Goal: Task Accomplishment & Management: Complete application form

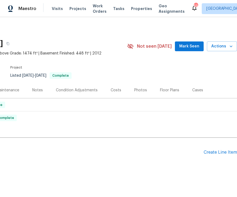
scroll to position [0, 69]
click at [190, 45] on span "Mark Seen" at bounding box center [189, 46] width 20 height 7
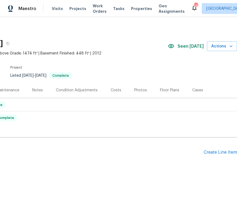
scroll to position [10, 0]
click at [212, 150] on div "Create Line Item" at bounding box center [220, 152] width 33 height 5
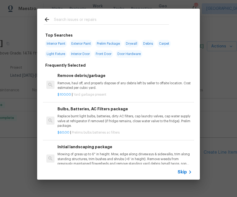
click at [69, 22] on input "text" at bounding box center [111, 20] width 115 height 8
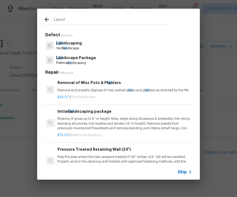
type input "Lannds"
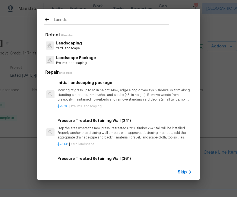
click at [75, 43] on p "Landscaping" at bounding box center [69, 43] width 26 height 6
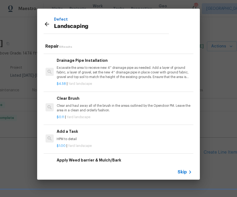
scroll to position [216, 1]
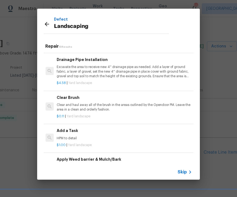
click at [69, 128] on h6 "Add a Task" at bounding box center [124, 131] width 134 height 6
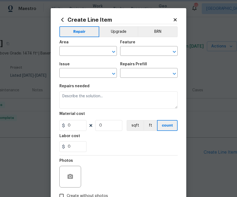
type input "Landscaping"
type input "Add a Task $1.00"
type textarea "HPM to detail"
type input "1"
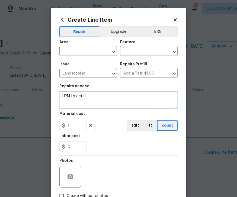
click at [72, 94] on textarea "HPM to detail" at bounding box center [118, 99] width 118 height 17
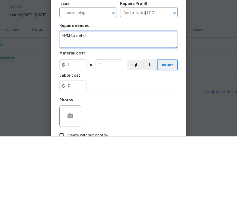
click at [93, 91] on textarea "HPM to detail" at bounding box center [118, 99] width 118 height 17
type textarea "H"
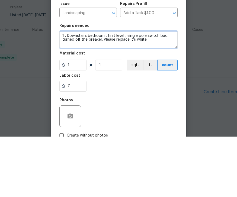
click at [159, 91] on textarea "1 . Downstairs bedroom , first level , single pole switch bad. I turned off the…" at bounding box center [118, 99] width 118 height 17
click at [67, 91] on textarea "1 . Downstairs bedroom , first level , single pole switch is bad. I turned off …" at bounding box center [118, 99] width 118 height 17
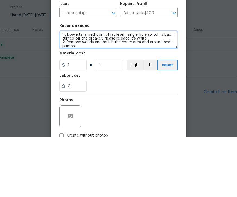
scroll to position [1, 0]
click at [93, 91] on textarea "1 . Downstairs bedroom , first level , single pole switch is bad. I turned off …" at bounding box center [118, 99] width 118 height 17
click at [104, 91] on textarea "1 . Downstairs bedroom , first level , single pole switch is bad. I turned off …" at bounding box center [118, 99] width 118 height 17
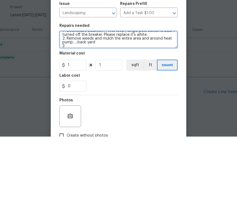
scroll to position [5, 0]
type textarea "1 . Downstairs bedroom , first level , single pole switch is bad. I turned off …"
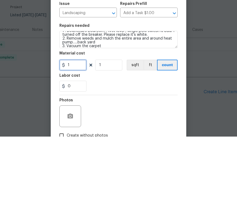
click at [79, 120] on input "1" at bounding box center [72, 125] width 27 height 11
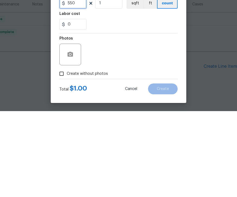
scroll to position [37, 0]
type input "550"
click at [63, 154] on input "Create without photos" at bounding box center [61, 159] width 10 height 10
checkbox input "true"
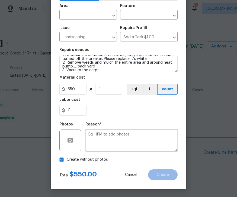
click at [108, 137] on textarea at bounding box center [131, 141] width 92 height 22
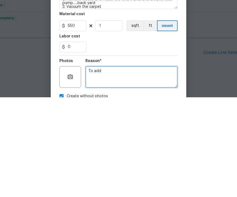
scroll to position [0, 0]
type textarea "To add"
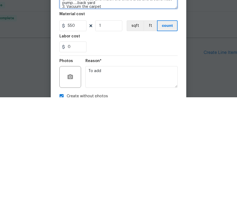
click at [110, 91] on textarea "1 . Downstairs bedroom , first level , single pole switch is bad. I turned off …" at bounding box center [118, 99] width 118 height 17
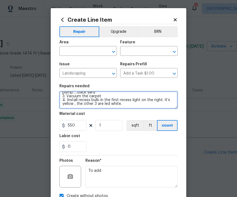
click at [105, 51] on icon "Clear" at bounding box center [106, 51] width 3 height 3
type textarea "1 . Downstairs bedroom , first level , single pole switch is bad. I turned off …"
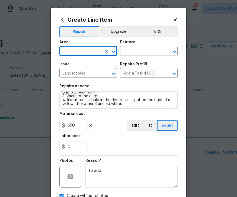
click at [112, 52] on icon "Open" at bounding box center [113, 52] width 7 height 7
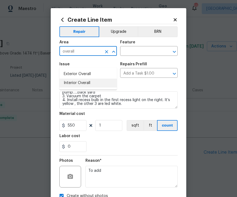
click at [80, 79] on li "Interior Overall" at bounding box center [87, 83] width 57 height 9
type input "Interior Overall"
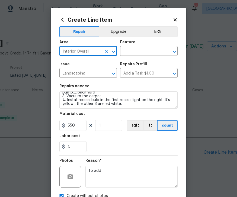
click at [170, 51] on button "Open" at bounding box center [174, 52] width 8 height 8
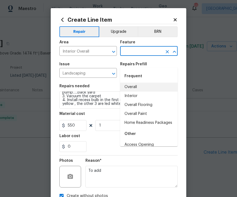
click at [136, 83] on li "Overall" at bounding box center [148, 87] width 57 height 9
type input "Overall"
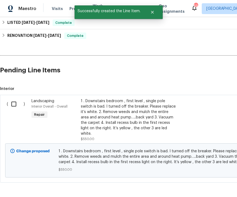
scroll to position [82, 0]
click at [18, 99] on input "checkbox" at bounding box center [15, 104] width 15 height 11
checkbox input "true"
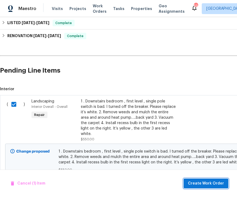
click at [210, 185] on span "Create Work Order" at bounding box center [206, 183] width 36 height 7
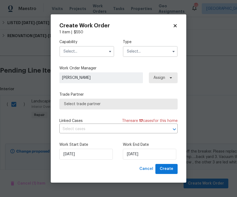
click at [169, 50] on input "text" at bounding box center [150, 51] width 55 height 11
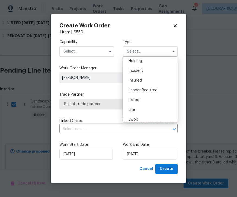
scroll to position [21, 0]
click at [140, 101] on div "Listed" at bounding box center [150, 101] width 52 height 10
type input "Listed"
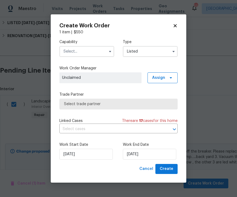
click at [79, 50] on input "text" at bounding box center [86, 51] width 55 height 11
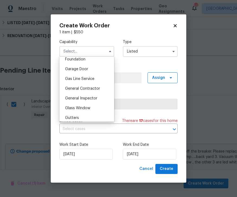
scroll to position [236, 0]
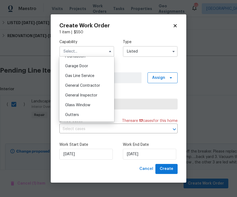
click at [88, 98] on div "General Inspector" at bounding box center [87, 96] width 52 height 10
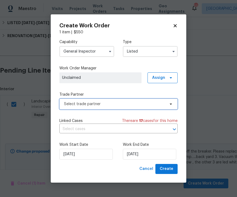
click at [172, 104] on icon at bounding box center [171, 104] width 4 height 4
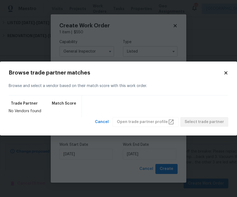
click at [115, 34] on body "Maestro Visits Projects Work Orders Tasks Properties Geo Assignments 53 Richmon…" at bounding box center [118, 98] width 237 height 197
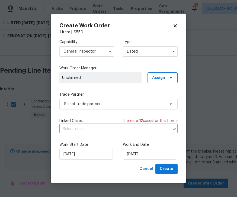
click at [112, 52] on button "button" at bounding box center [110, 51] width 7 height 7
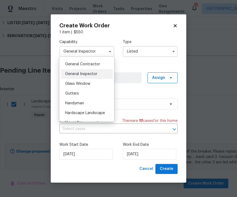
scroll to position [252, 0]
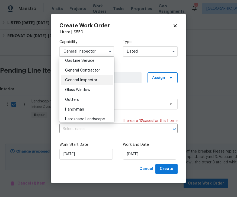
click at [92, 69] on span "General Contractor" at bounding box center [82, 71] width 35 height 4
type input "General Contractor"
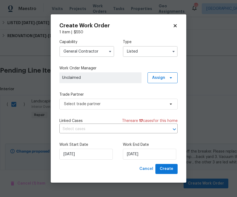
click at [156, 48] on input "Listed" at bounding box center [150, 51] width 55 height 11
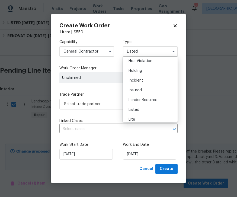
scroll to position [22, 0]
click at [138, 97] on span "Listed" at bounding box center [133, 99] width 11 height 4
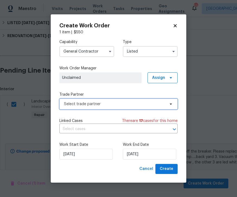
click at [171, 103] on icon at bounding box center [171, 104] width 4 height 4
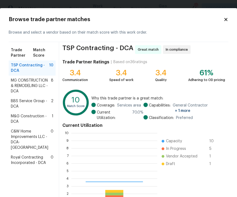
scroll to position [76, 86]
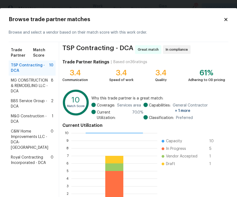
click at [33, 119] on span "M&G Construction - DCA" at bounding box center [31, 119] width 41 height 11
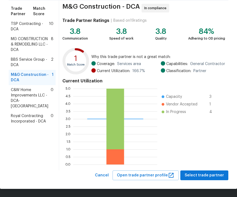
scroll to position [41, 0]
click at [205, 176] on span "Select trade partner" at bounding box center [204, 175] width 39 height 7
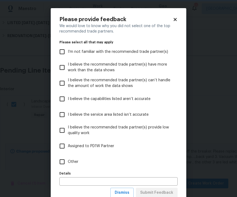
scroll to position [0, 0]
click at [65, 163] on input "Other" at bounding box center [61, 161] width 11 height 11
checkbox input "true"
click at [80, 182] on input "text" at bounding box center [118, 181] width 118 height 8
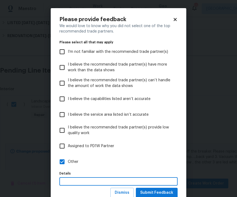
scroll to position [17, 0]
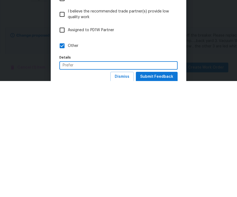
type input "Prefer"
click at [161, 189] on span "Submit Feedback" at bounding box center [156, 192] width 33 height 7
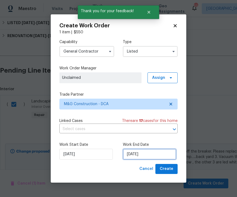
click at [152, 153] on input "[DATE]" at bounding box center [149, 154] width 53 height 11
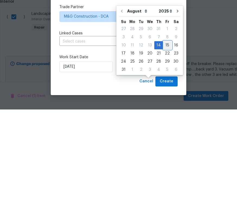
click at [163, 129] on div "15" at bounding box center [167, 133] width 9 height 8
type input "[DATE]"
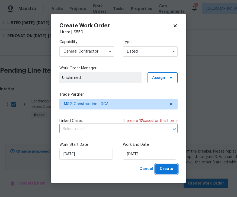
click at [170, 170] on span "Create" at bounding box center [167, 169] width 14 height 7
checkbox input "false"
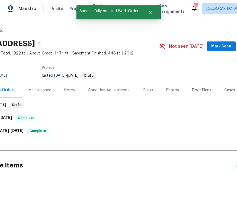
scroll to position [0, 37]
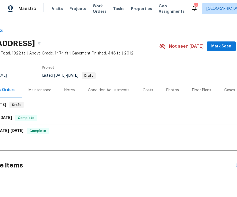
click at [222, 43] on span "Mark Seen" at bounding box center [221, 46] width 20 height 7
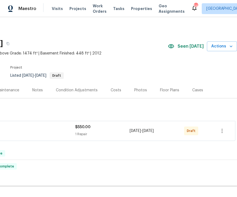
scroll to position [0, 69]
click at [224, 130] on icon "button" at bounding box center [222, 131] width 7 height 7
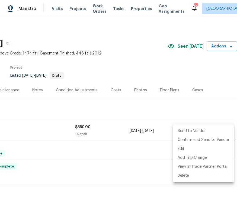
click at [195, 130] on li "Send to Vendor" at bounding box center [203, 131] width 60 height 9
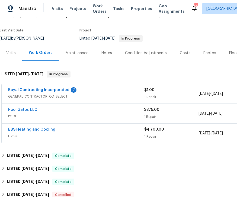
scroll to position [37, 0]
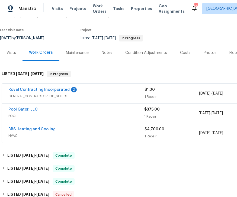
click at [53, 88] on link "Royal Contracting Incorporated" at bounding box center [38, 90] width 61 height 4
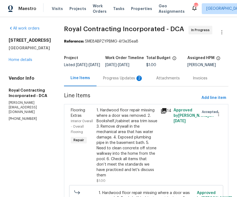
click at [128, 79] on div "Progress Updates 2" at bounding box center [123, 78] width 40 height 5
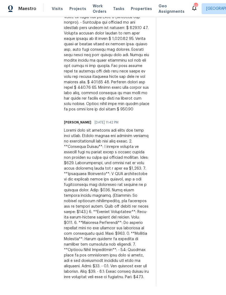
scroll to position [562, 0]
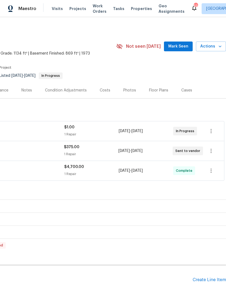
scroll to position [0, 80]
click at [85, 150] on div "$375.00 1 Repair" at bounding box center [91, 150] width 54 height 13
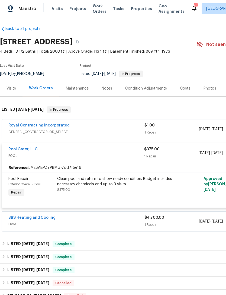
scroll to position [2, 0]
click at [114, 181] on div "Clean pool and return to show ready condition. Budget includes necessary chemic…" at bounding box center [116, 181] width 119 height 11
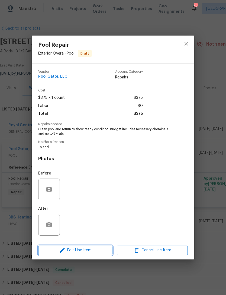
click at [95, 252] on span "Edit Line Item" at bounding box center [75, 250] width 71 height 7
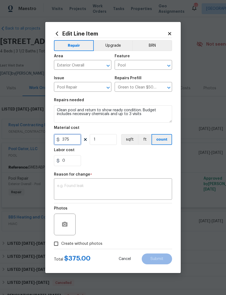
click at [76, 138] on input "375" at bounding box center [67, 139] width 27 height 11
type input "500"
click at [140, 164] on div "0" at bounding box center [113, 160] width 118 height 11
click at [102, 188] on textarea at bounding box center [113, 189] width 112 height 11
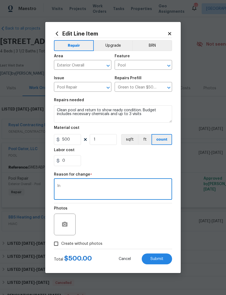
type textarea "I"
type textarea "Invoice price"
click at [142, 166] on section "Repairs needed Clean pool and return to show ready condition. Budget includes n…" at bounding box center [113, 132] width 118 height 74
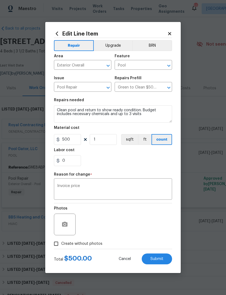
click at [163, 260] on span "Submit" at bounding box center [156, 259] width 13 height 4
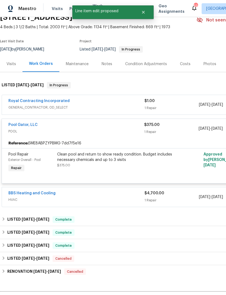
scroll to position [27, 0]
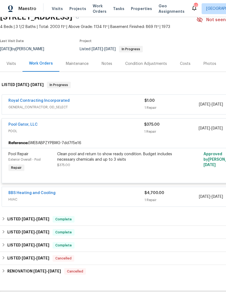
click at [34, 123] on link "Pool Gator, LLC" at bounding box center [22, 125] width 29 height 4
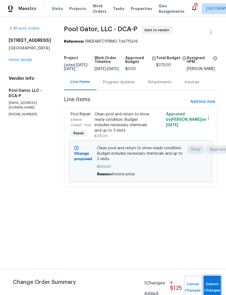
click at [215, 286] on span "Submit Changes" at bounding box center [212, 287] width 12 height 12
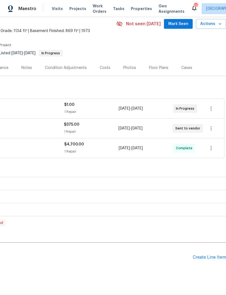
scroll to position [22, 80]
click at [208, 256] on div "Create Line Item" at bounding box center [209, 257] width 33 height 5
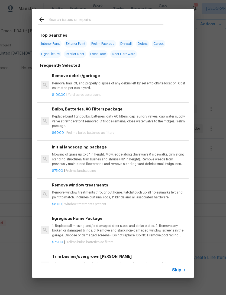
click at [86, 18] on input "text" at bounding box center [106, 20] width 115 height 8
type input "Ini"
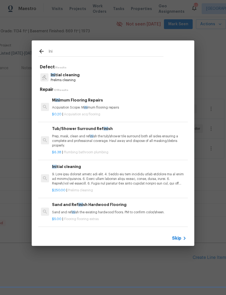
click at [71, 73] on p "Ini tial cleaning" at bounding box center [65, 75] width 29 height 6
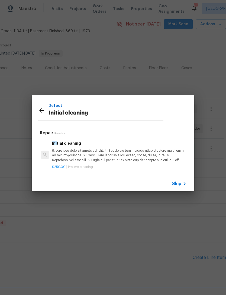
click at [96, 155] on p at bounding box center [119, 155] width 134 height 14
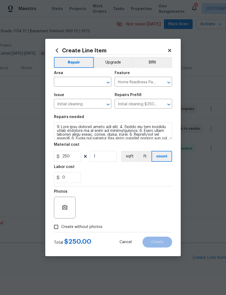
click at [110, 78] on div "​" at bounding box center [82, 82] width 57 height 8
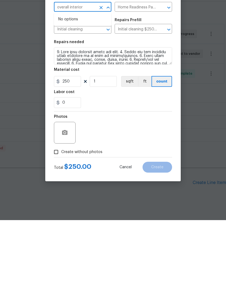
type input "overall interior"
click at [60, 221] on input "Create without photos" at bounding box center [56, 226] width 10 height 10
checkbox input "true"
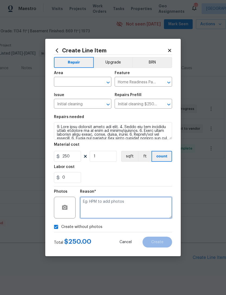
click at [115, 205] on textarea at bounding box center [126, 207] width 92 height 22
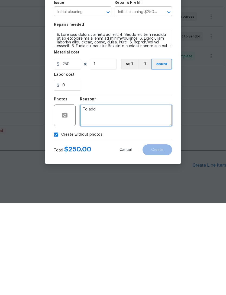
type textarea "To add"
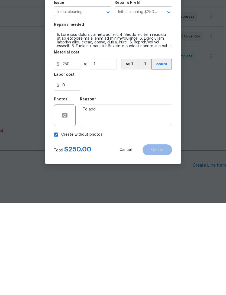
click at [155, 172] on div "0" at bounding box center [113, 177] width 118 height 11
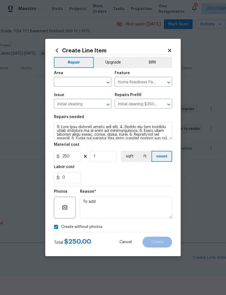
click at [97, 76] on div "Area" at bounding box center [82, 74] width 57 height 7
click at [110, 79] on icon "Open" at bounding box center [108, 82] width 7 height 7
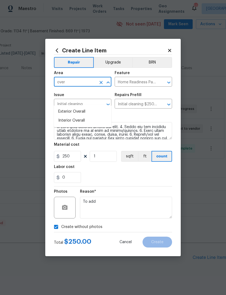
click at [80, 116] on li "Interior Overall" at bounding box center [82, 120] width 57 height 9
type input "Interior Overall"
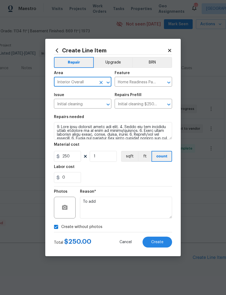
click at [172, 169] on div "Labor cost" at bounding box center [113, 168] width 118 height 7
click at [160, 244] on span "Create" at bounding box center [157, 242] width 12 height 4
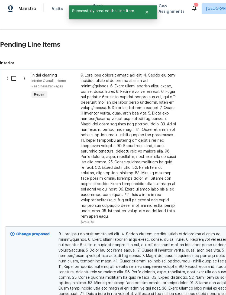
scroll to position [235, 0]
click at [15, 73] on input "checkbox" at bounding box center [15, 78] width 15 height 11
checkbox input "true"
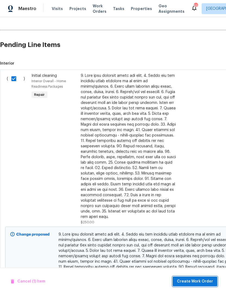
click at [204, 278] on span "Create Work Order" at bounding box center [195, 281] width 36 height 7
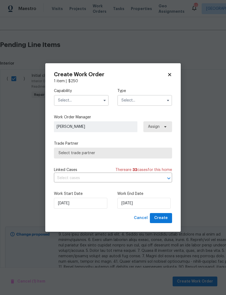
click at [104, 95] on input "text" at bounding box center [81, 100] width 55 height 11
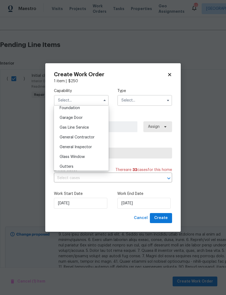
scroll to position [237, 0]
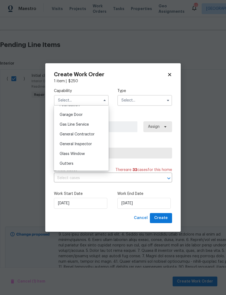
click at [93, 134] on span "General Contractor" at bounding box center [77, 134] width 35 height 4
type input "General Contractor"
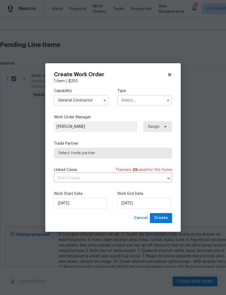
click at [170, 99] on button "button" at bounding box center [168, 100] width 7 height 7
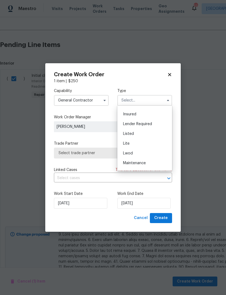
scroll to position [30, 0]
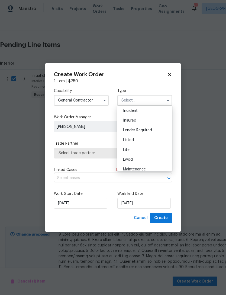
click at [134, 138] on div "Listed" at bounding box center [145, 140] width 52 height 10
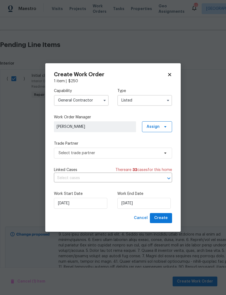
type input "Listed"
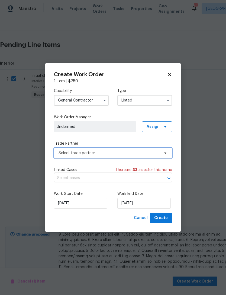
click at [131, 152] on span "Select trade partner" at bounding box center [109, 152] width 101 height 5
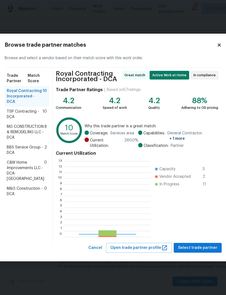
scroll to position [76, 86]
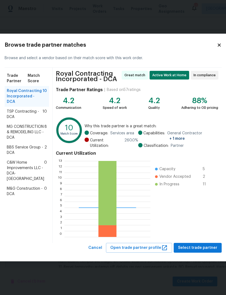
click at [21, 196] on span "M&G Construction - DCA" at bounding box center [25, 191] width 37 height 11
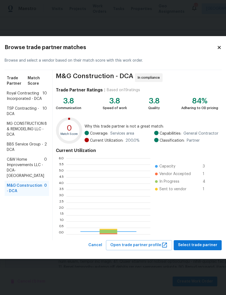
scroll to position [76, 84]
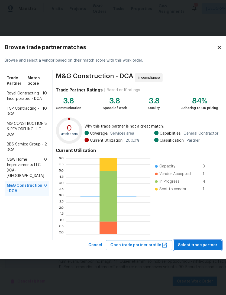
click at [192, 243] on span "Select trade partner" at bounding box center [197, 244] width 39 height 7
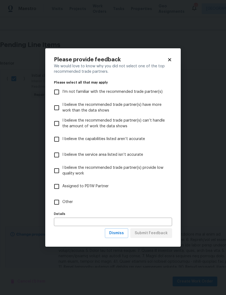
click at [58, 195] on label "Other" at bounding box center [109, 202] width 117 height 16
click at [58, 196] on input "Other" at bounding box center [56, 201] width 11 height 11
checkbox input "true"
click at [92, 214] on label "Details" at bounding box center [113, 213] width 118 height 3
click at [86, 218] on input "text" at bounding box center [113, 221] width 118 height 8
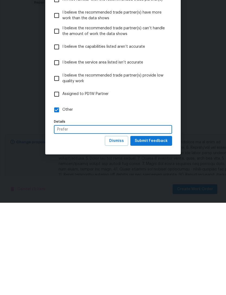
type input "Prefer"
click at [156, 230] on span "Submit Feedback" at bounding box center [151, 233] width 33 height 7
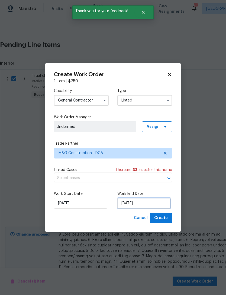
click at [144, 204] on input "[DATE]" at bounding box center [143, 203] width 53 height 11
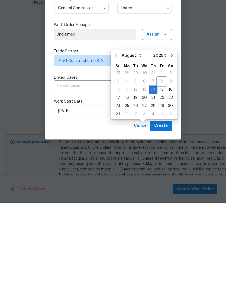
click at [162, 170] on div "8" at bounding box center [161, 174] width 9 height 8
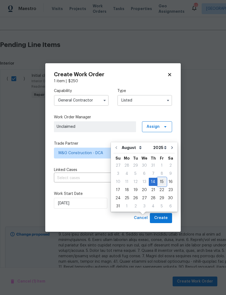
click at [157, 178] on div "15" at bounding box center [161, 182] width 9 height 8
type input "[DATE]"
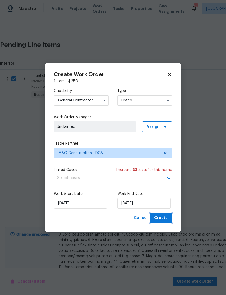
click at [162, 217] on span "Create" at bounding box center [161, 217] width 14 height 7
checkbox input "false"
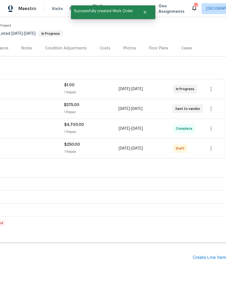
scroll to position [42, 80]
click at [213, 142] on button "button" at bounding box center [211, 148] width 13 height 13
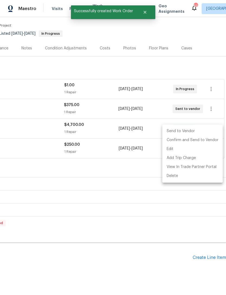
click at [188, 130] on li "Send to Vendor" at bounding box center [192, 131] width 60 height 9
